Goal: Find contact information: Obtain details needed to contact an individual or organization

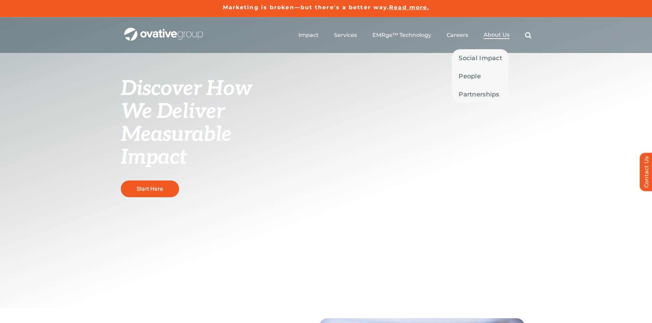
click at [502, 36] on span "About Us" at bounding box center [497, 34] width 26 height 7
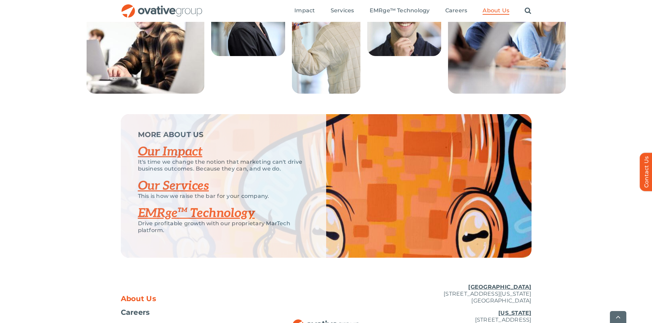
scroll to position [1431, 0]
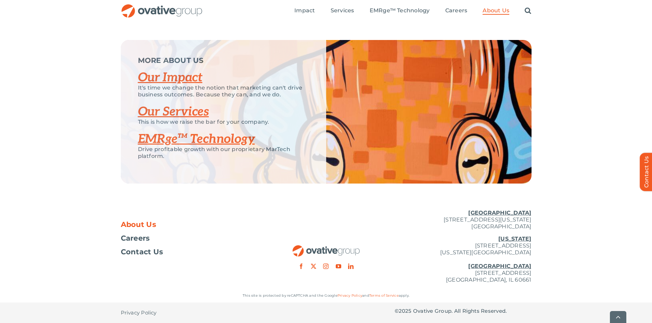
click at [519, 211] on u "[GEOGRAPHIC_DATA]" at bounding box center [499, 213] width 63 height 7
click at [462, 220] on p "Minneapolis 729 Washington Avenue N, Suite 1000 Minneapolis, MN 55401" at bounding box center [463, 220] width 137 height 21
click at [155, 251] on span "Contact Us" at bounding box center [142, 252] width 42 height 7
